Goal: Task Accomplishment & Management: Manage account settings

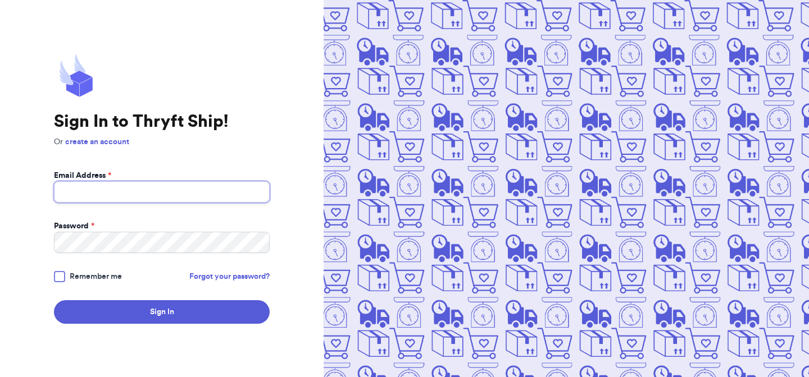
click at [256, 184] on input "Email Address *" at bounding box center [162, 191] width 216 height 21
type input "[EMAIL_ADDRESS][DOMAIN_NAME]"
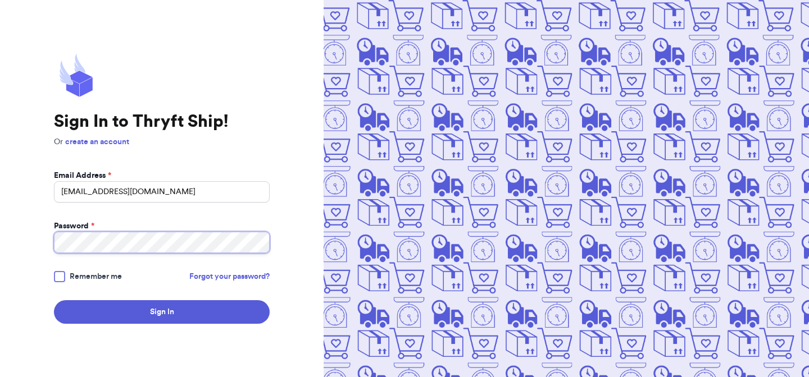
click at [54, 300] on button "Sign In" at bounding box center [162, 312] width 216 height 24
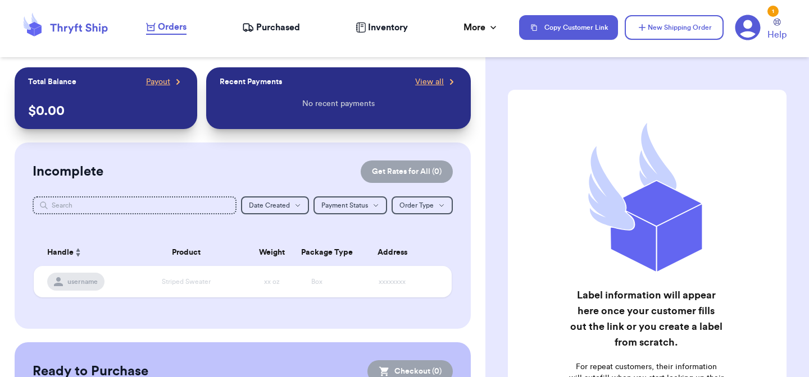
click at [528, 133] on div "Label information will appear here once your customer fills out the link or you…" at bounding box center [647, 258] width 279 height 337
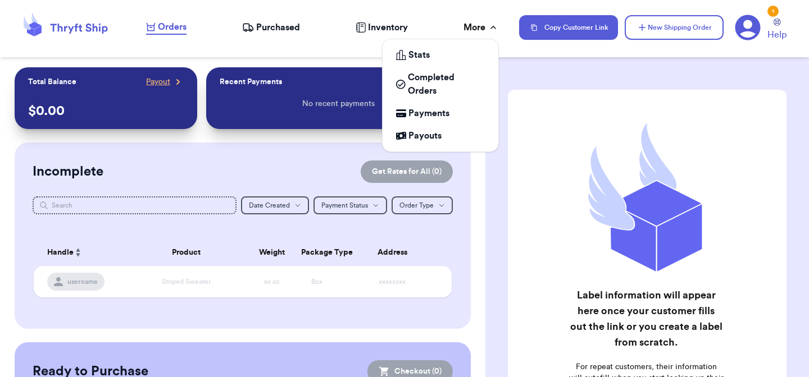
click at [471, 29] on div "More" at bounding box center [480, 27] width 35 height 13
click at [441, 124] on link "Payments" at bounding box center [440, 113] width 107 height 22
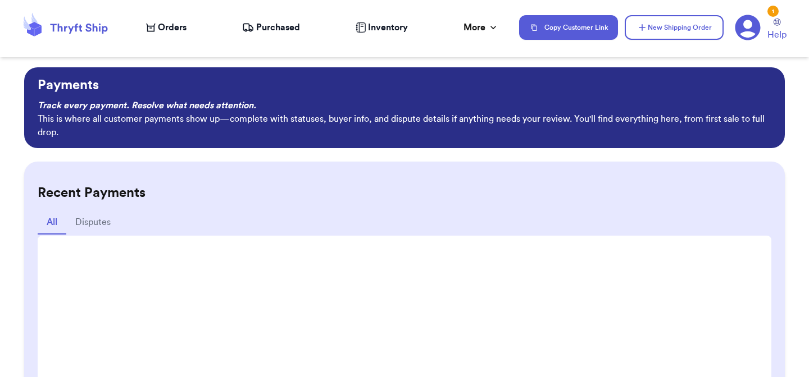
click at [279, 194] on h2 "Recent Payments" at bounding box center [404, 193] width 733 height 18
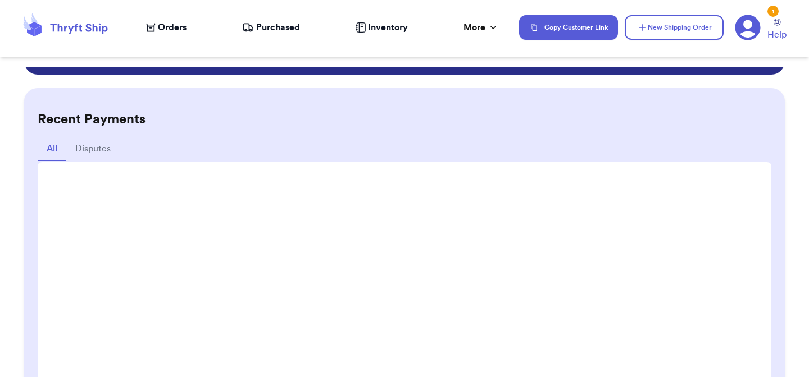
scroll to position [170, 0]
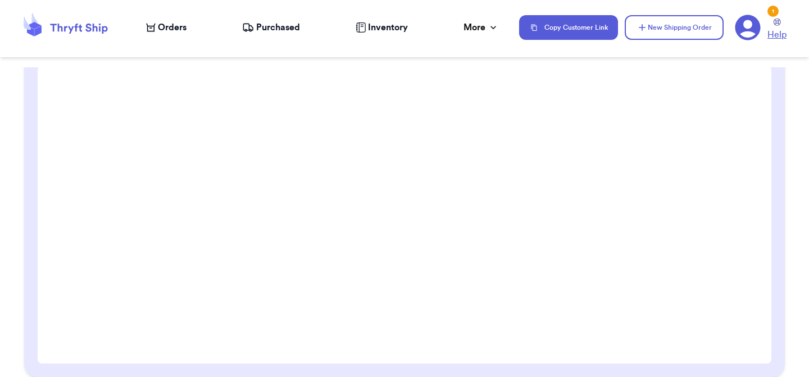
click at [777, 28] on span "Help" at bounding box center [776, 34] width 19 height 13
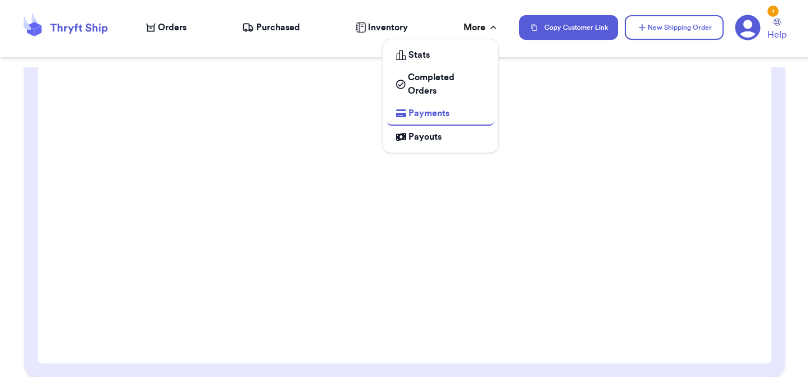
click at [480, 23] on div "More" at bounding box center [480, 27] width 35 height 13
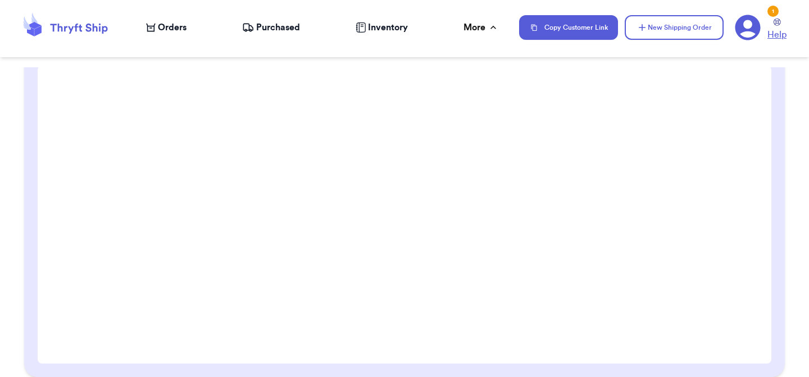
click at [779, 26] on link "Help" at bounding box center [776, 30] width 19 height 23
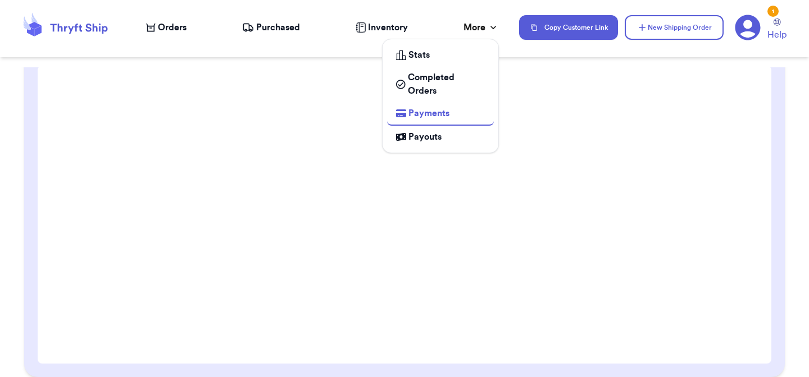
click at [476, 32] on div "More" at bounding box center [480, 27] width 35 height 13
click at [475, 23] on div "More" at bounding box center [480, 27] width 35 height 13
click at [431, 54] on div "Stats" at bounding box center [440, 54] width 89 height 13
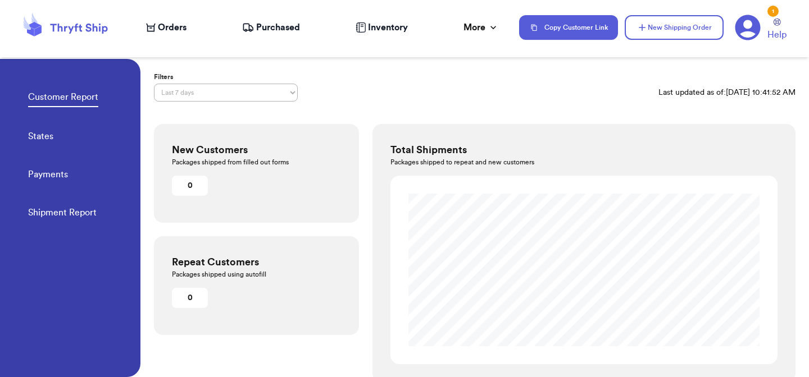
click at [81, 187] on div "Customer Report States Payments Shipment Report" at bounding box center [84, 151] width 112 height 185
click at [59, 179] on link "Payments" at bounding box center [48, 176] width 40 height 16
select select "LAST_30_DAYS"
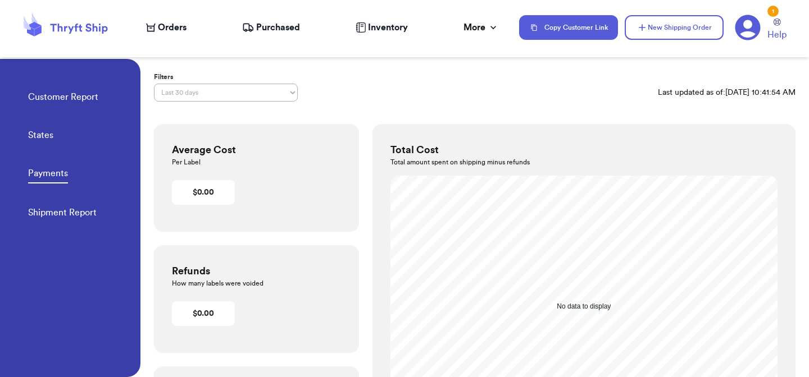
click at [258, 149] on h3 "Average Cost" at bounding box center [256, 150] width 169 height 16
click at [368, 30] on span "Inventory" at bounding box center [388, 27] width 40 height 13
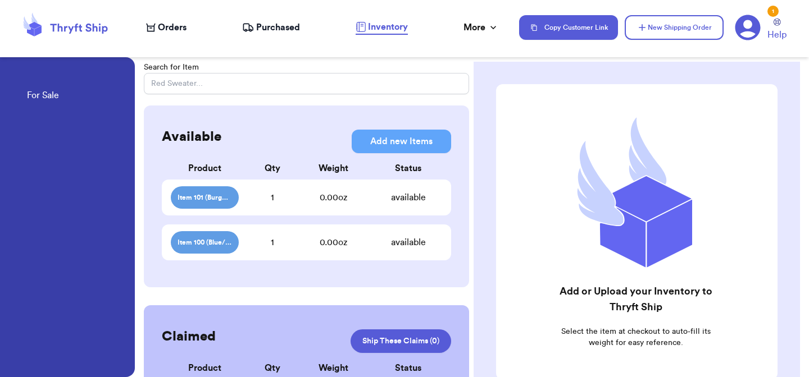
click at [216, 198] on span "Item 101 (Burgundy Shoes)" at bounding box center [204, 197] width 54 height 9
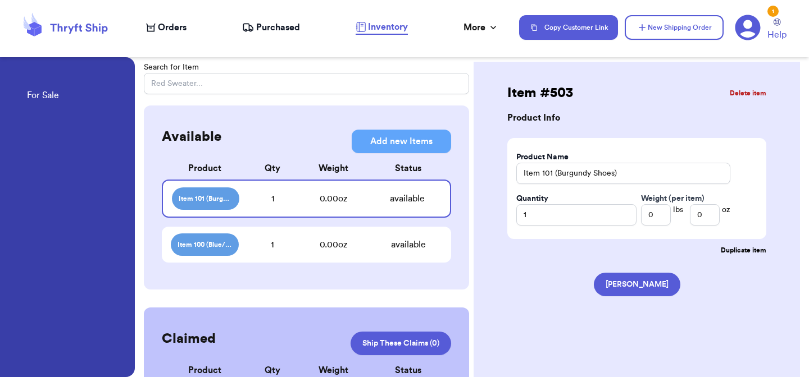
click at [219, 245] on span "Item 100 (Blue/White Floral Shirt)" at bounding box center [204, 244] width 54 height 9
type input "Item 100 (Blue/White Floral Shirt)"
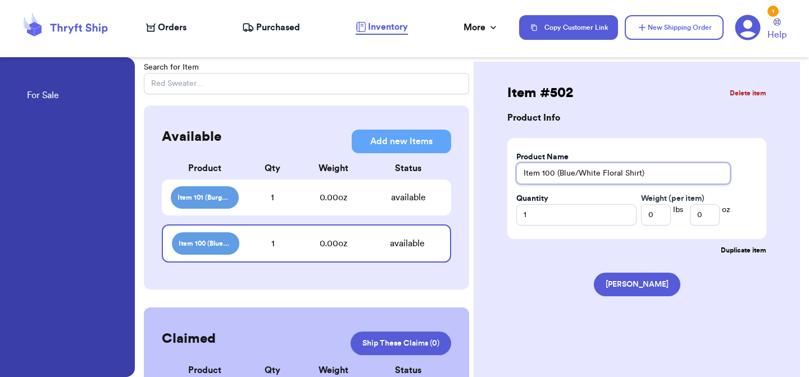
click at [589, 173] on input "Item 100 (Blue/White Floral Shirt)" at bounding box center [623, 173] width 214 height 21
click at [588, 173] on input "Item 100 (Blue/White Floral Shirt)" at bounding box center [623, 173] width 214 height 21
click at [513, 107] on div "Item # 502 Delete item Product Info Product Name Item 100 (Blue/White Floral Sh…" at bounding box center [636, 194] width 281 height 221
